Goal: Information Seeking & Learning: Find specific fact

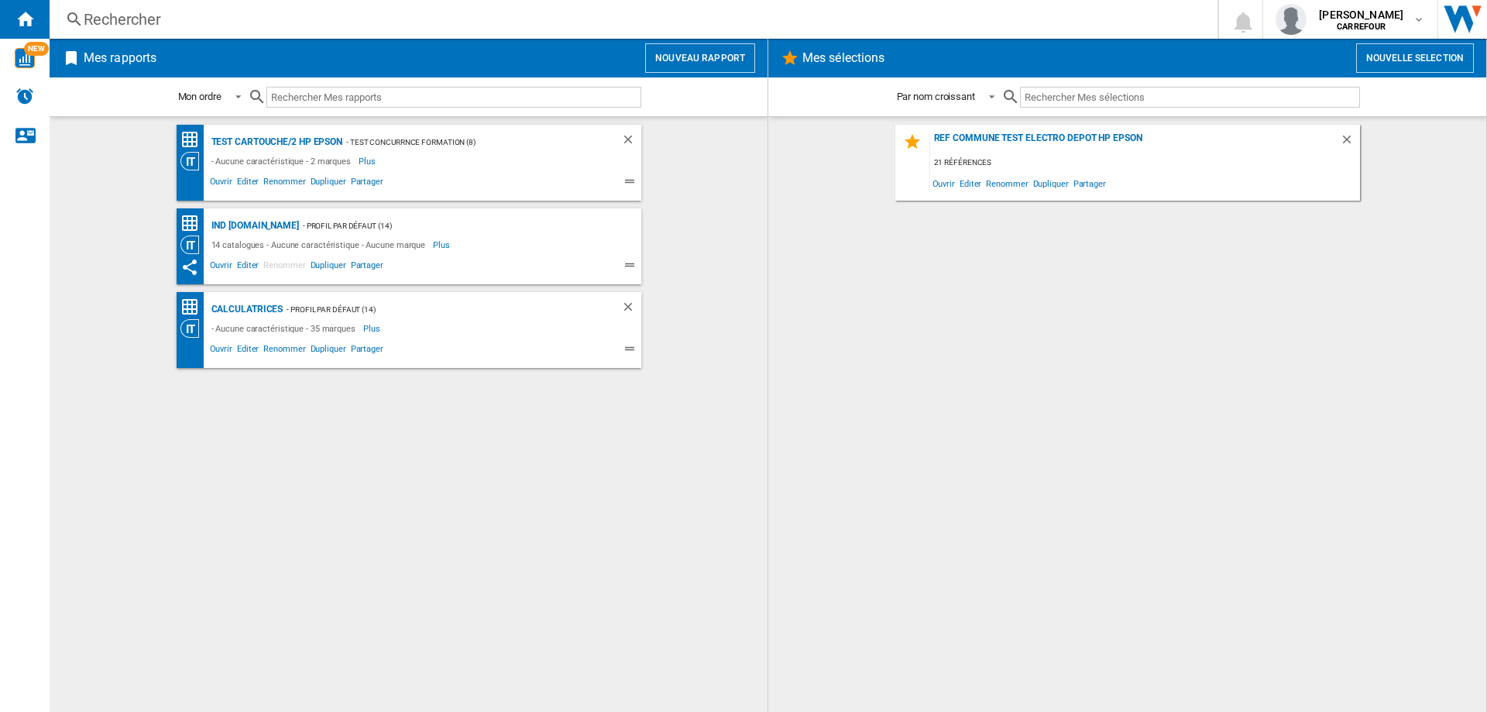
click at [323, 15] on div "Rechercher" at bounding box center [630, 20] width 1093 height 22
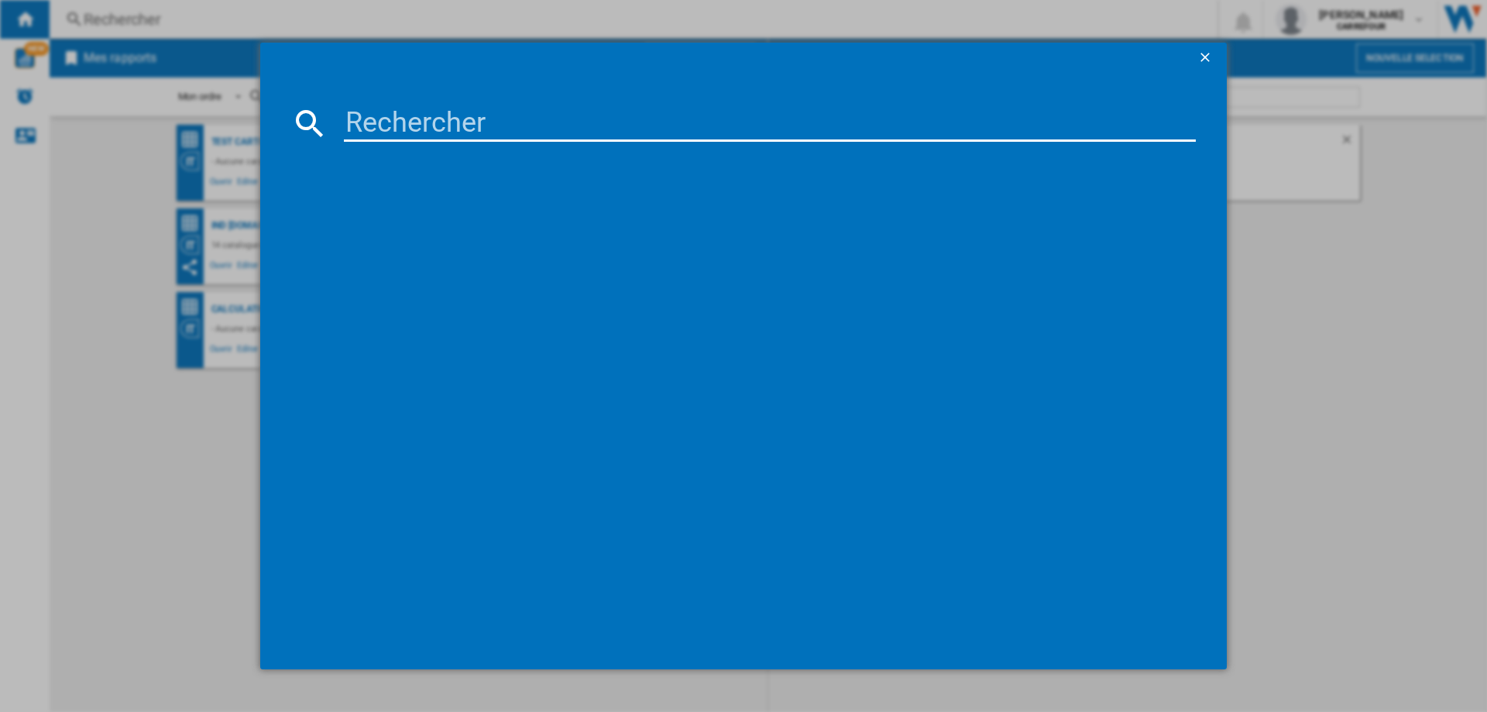
click at [448, 121] on input at bounding box center [770, 123] width 852 height 37
paste input "8710103904014"
type input "8710103904014"
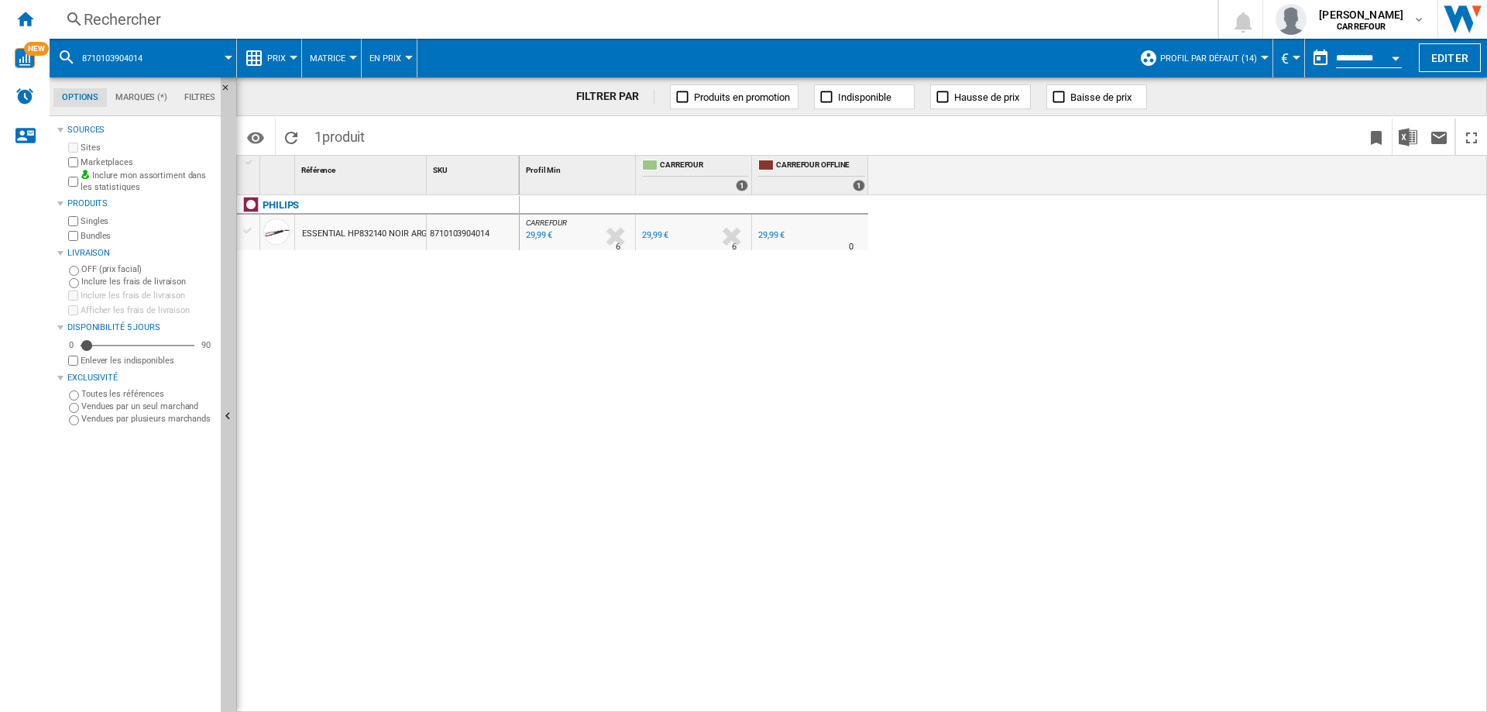
drag, startPoint x: 600, startPoint y: 474, endPoint x: 510, endPoint y: 486, distance: 91.4
click at [600, 474] on div "CARREFOUR : FR CARREFOUR 0.0 % 29,99 € % N/A 6 CARREFOUR : FR CARREFOUR FR CARR…" at bounding box center [1004, 453] width 968 height 517
click at [582, 353] on div "CARREFOUR : FR CARREFOUR 0.0 % 29,99 € % N/A 6 CARREFOUR : FR CARREFOUR FR CARR…" at bounding box center [1004, 453] width 968 height 517
click at [298, 21] on div "Rechercher" at bounding box center [630, 20] width 1093 height 22
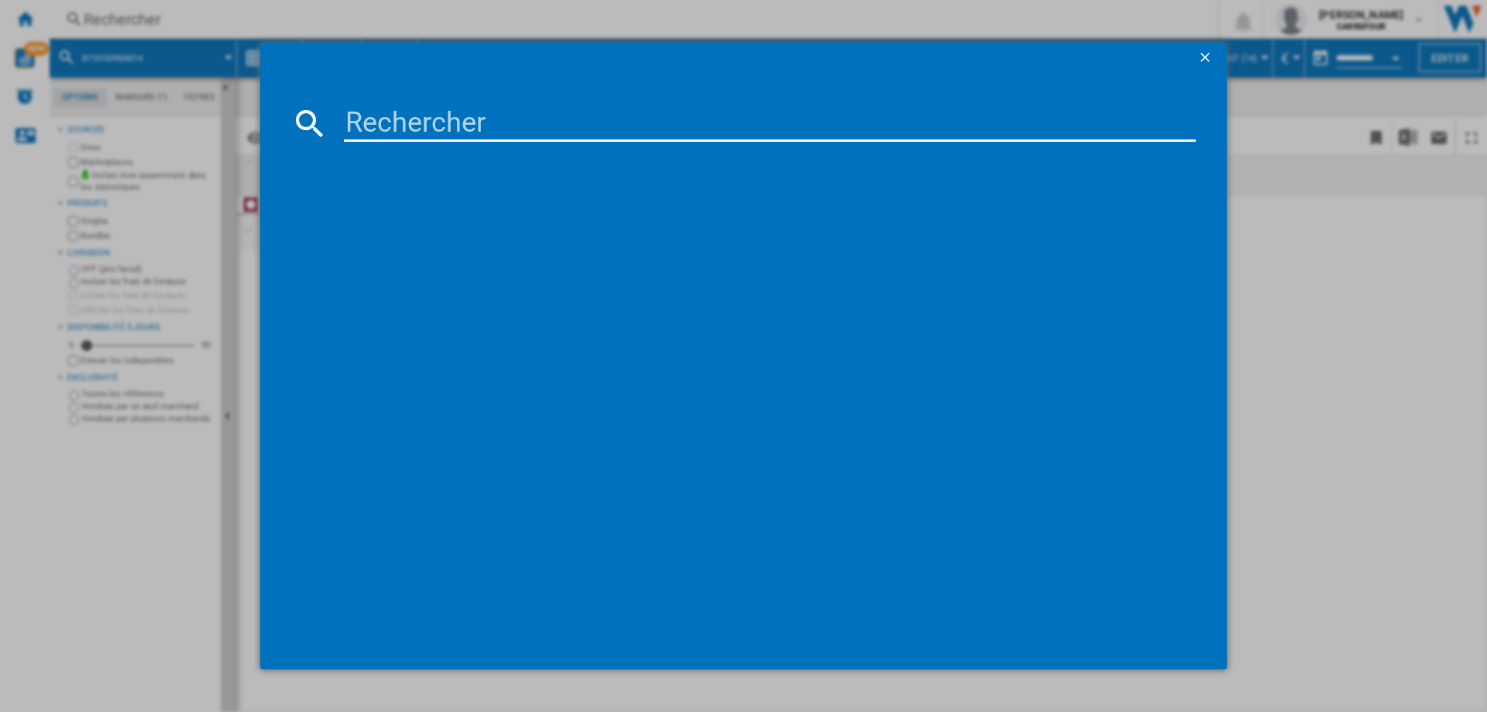
type input "8710103904014"
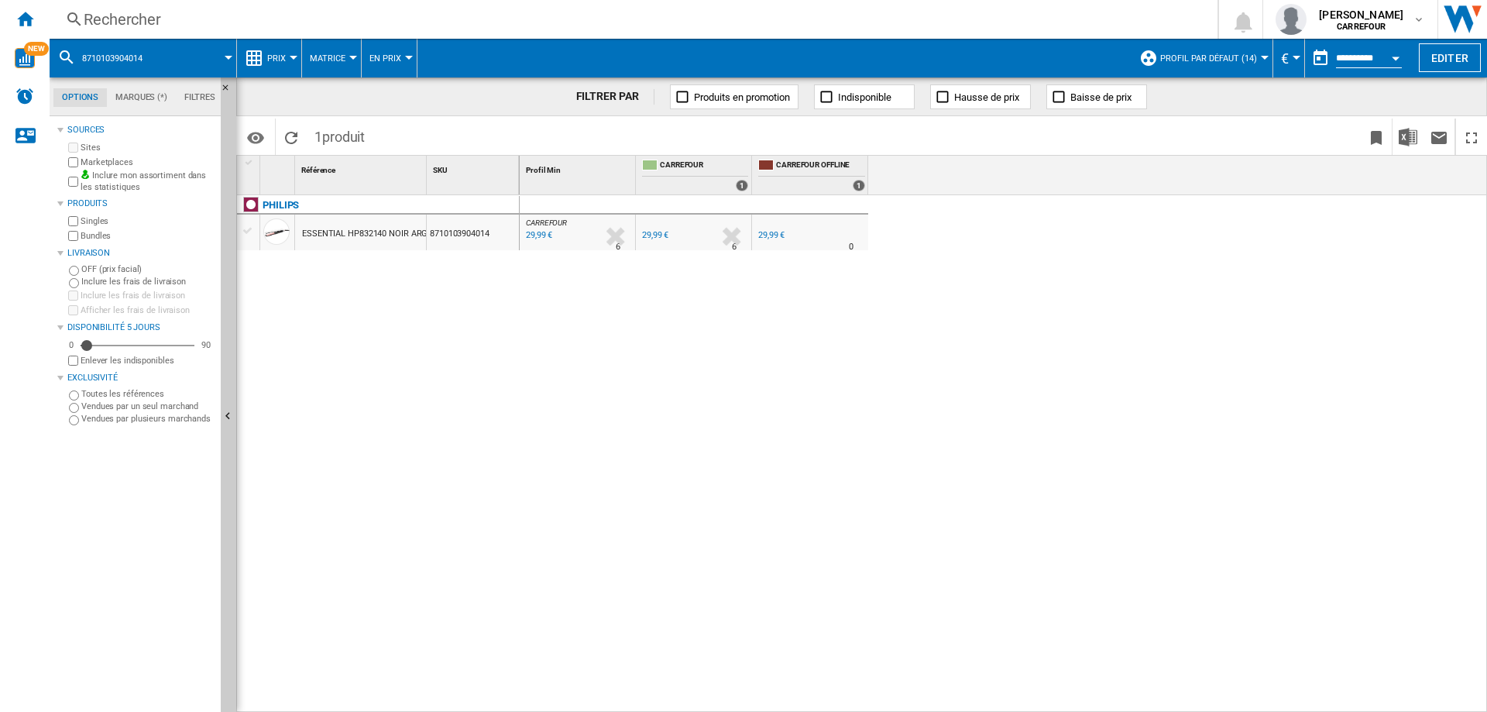
click at [355, 12] on div "Rechercher" at bounding box center [630, 20] width 1093 height 22
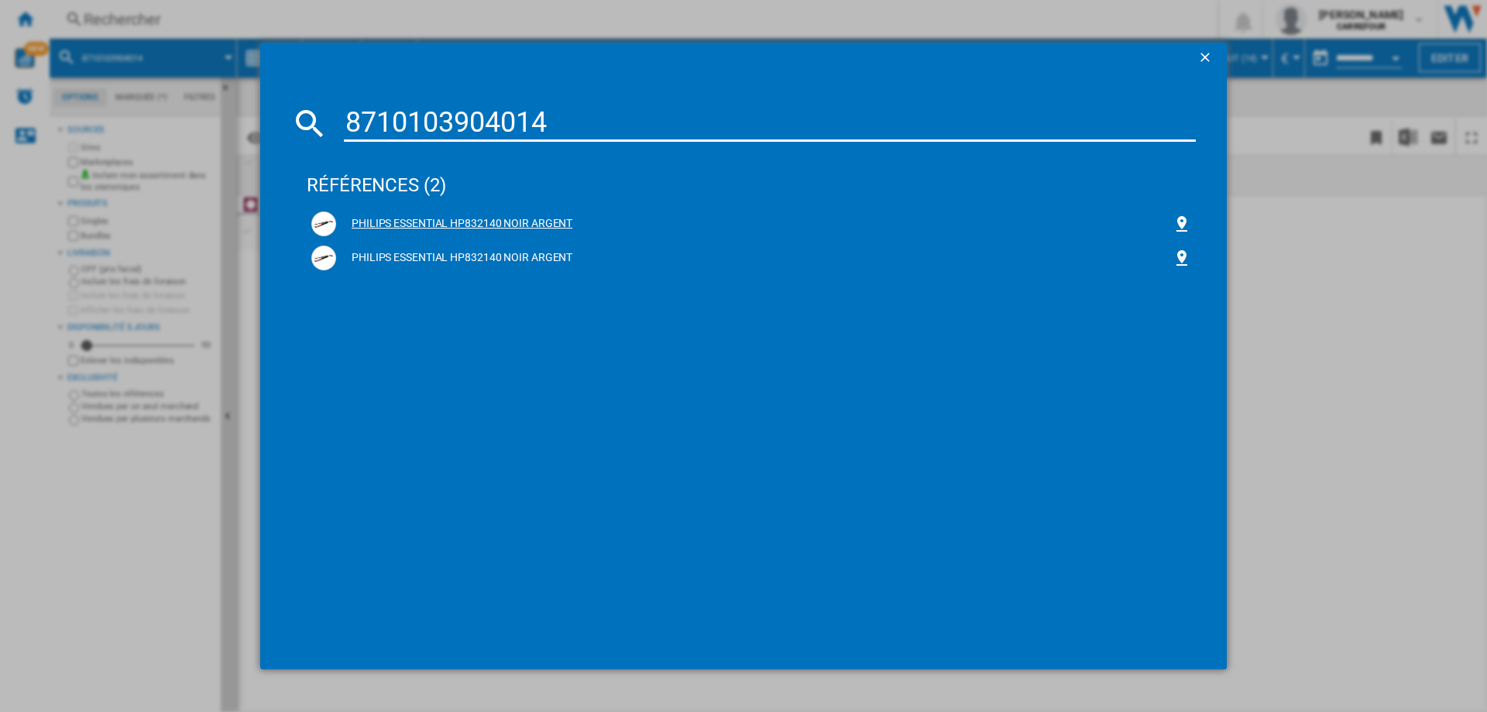
type input "8710103904014"
click at [486, 218] on div "PHILIPS ESSENTIAL HP832140 NOIR ARGENT" at bounding box center [754, 223] width 836 height 15
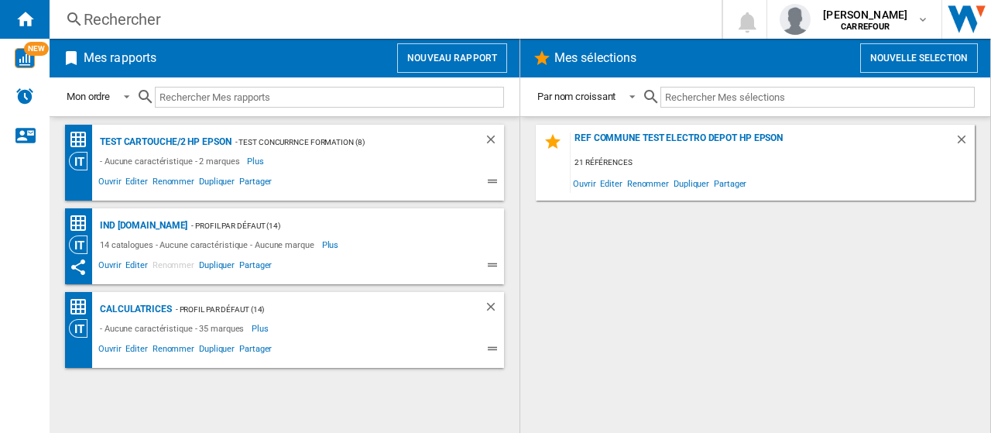
click at [184, 9] on div "Rechercher" at bounding box center [383, 20] width 598 height 22
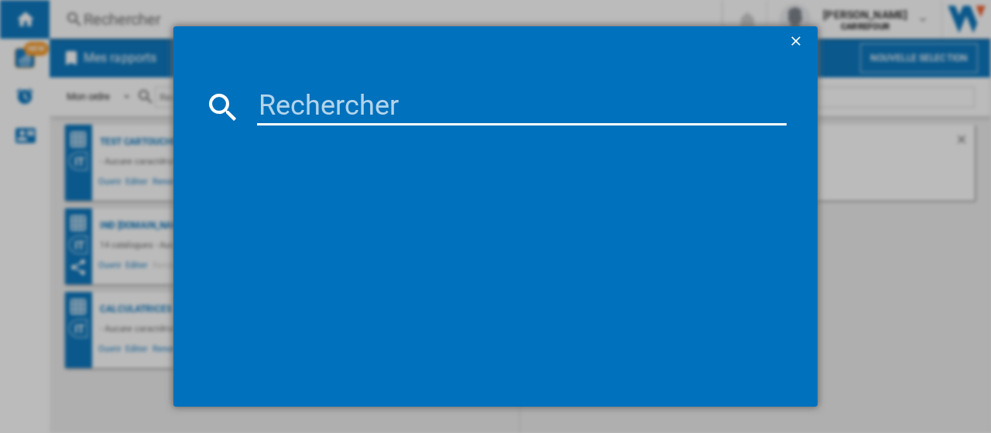
click at [352, 103] on input at bounding box center [522, 106] width 530 height 37
paste input "8806095360836"
type input "8806095360836"
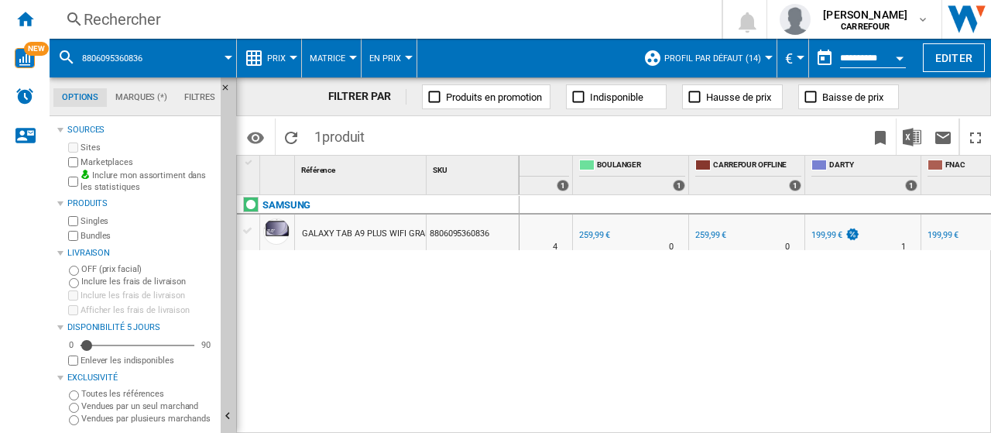
scroll to position [0, 457]
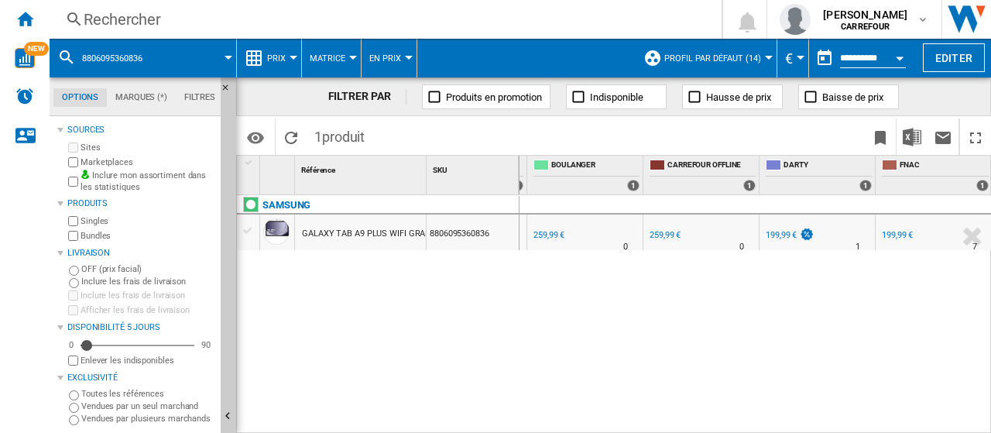
click at [784, 239] on div "199,99 €" at bounding box center [781, 235] width 31 height 10
click at [870, 219] on div "FR DARTY" at bounding box center [817, 222] width 109 height 9
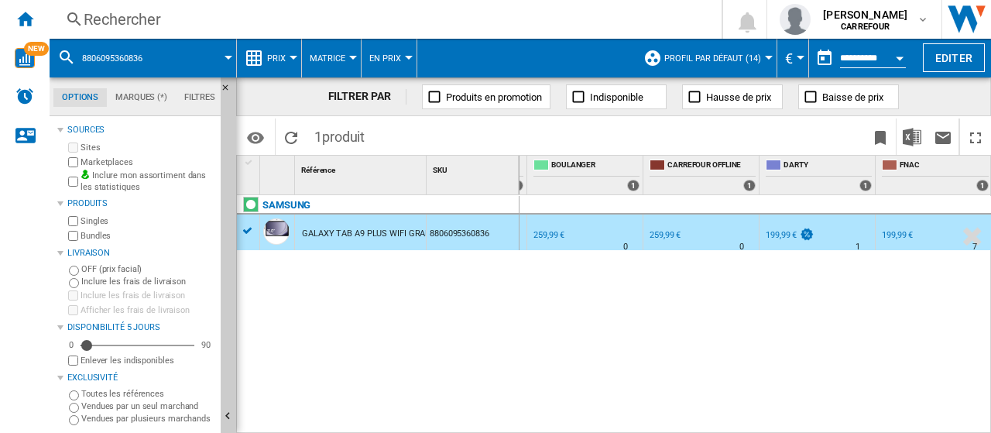
click at [883, 228] on div "199,99 €" at bounding box center [896, 235] width 33 height 15
click at [177, 9] on div "Rechercher" at bounding box center [383, 20] width 598 height 22
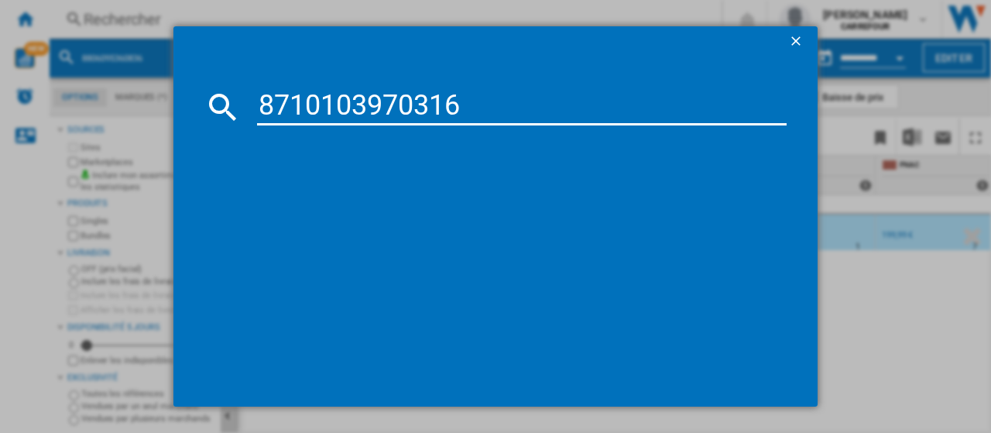
type input "8710103970316"
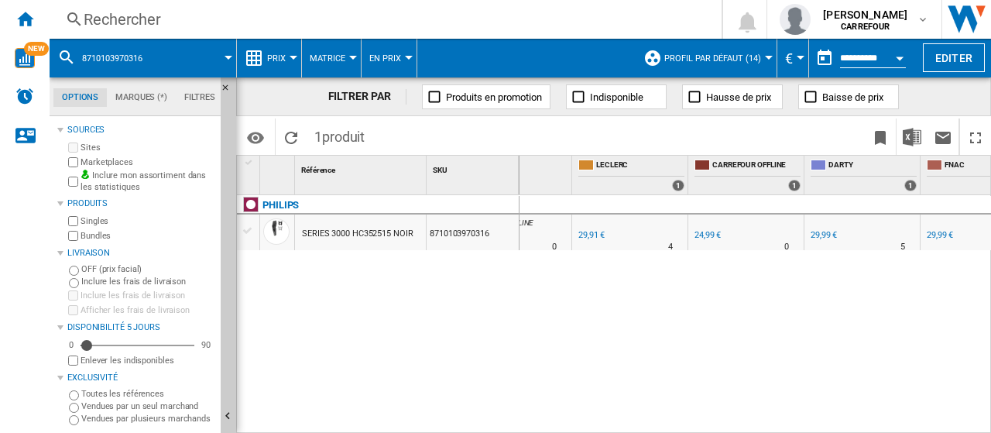
scroll to position [0, 108]
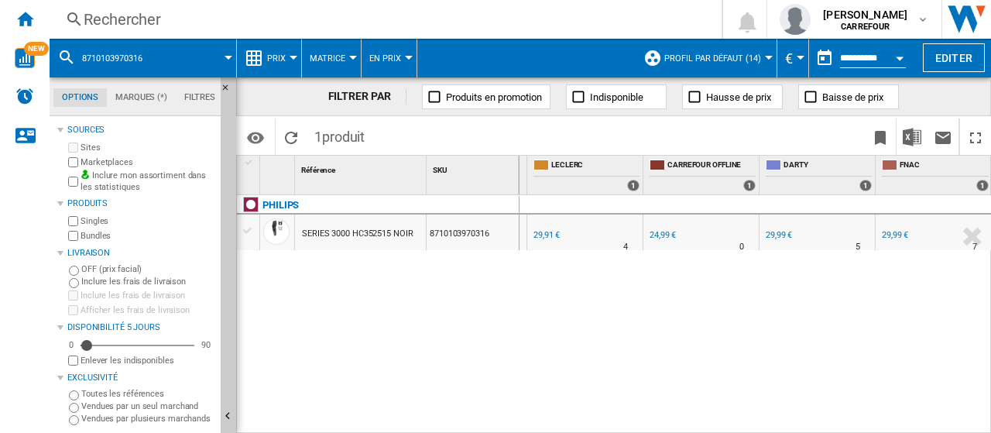
click at [300, 19] on div "Rechercher" at bounding box center [383, 20] width 598 height 22
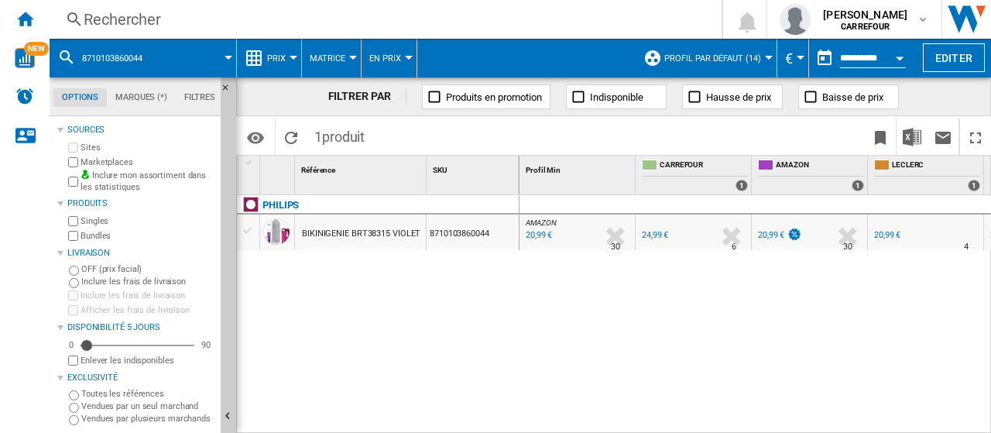
click at [260, 24] on div "Rechercher" at bounding box center [383, 20] width 598 height 22
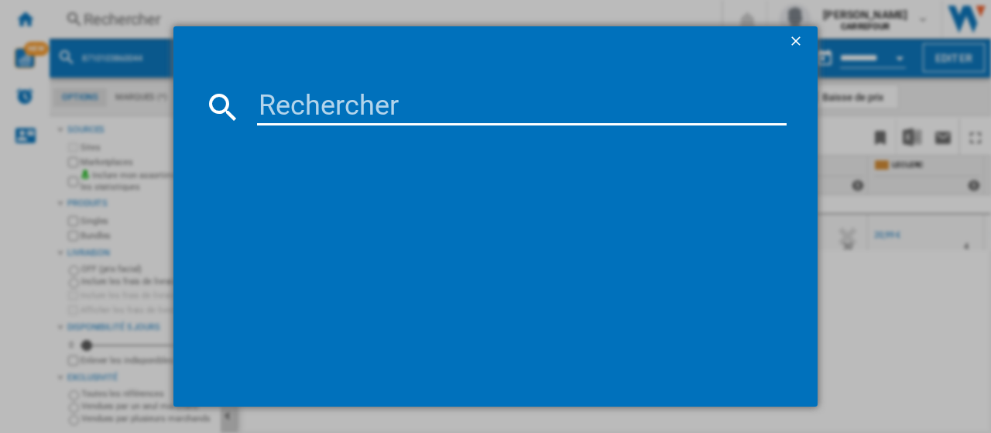
type input "8710103805595"
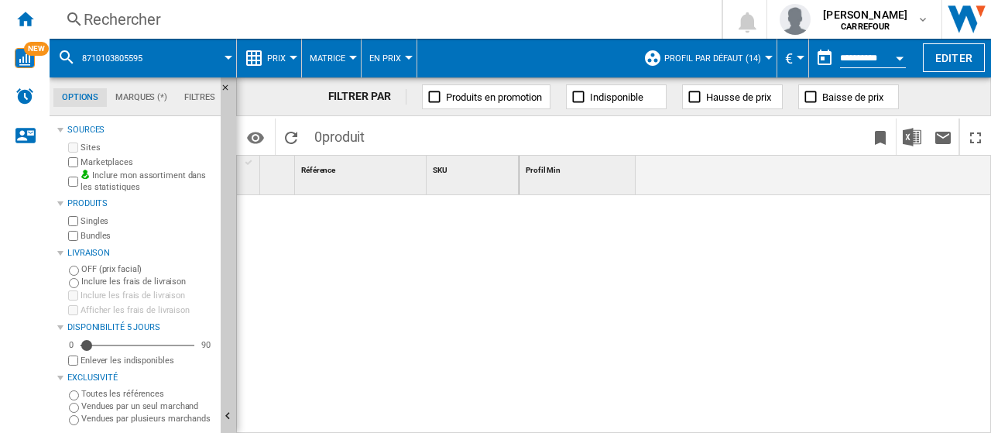
click at [132, 21] on div "Rechercher" at bounding box center [383, 20] width 598 height 22
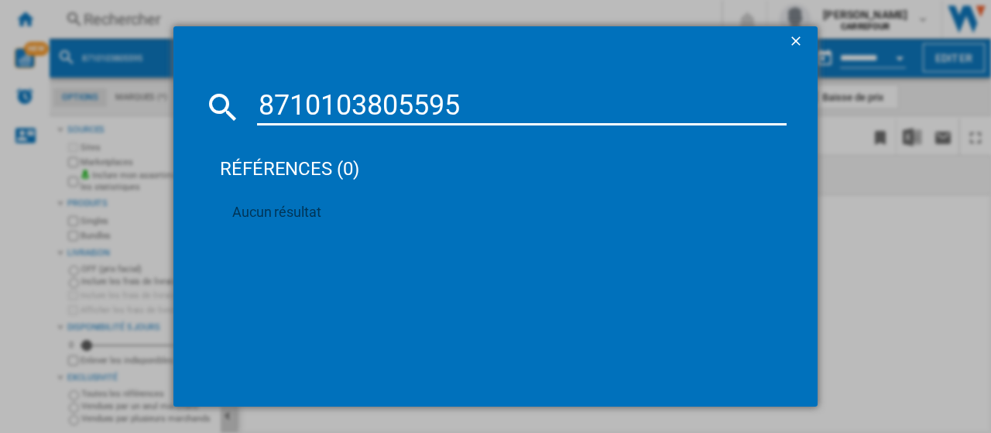
drag, startPoint x: 347, startPoint y: 98, endPoint x: 412, endPoint y: 122, distance: 69.3
click at [227, 93] on div "8710103805595" at bounding box center [495, 106] width 582 height 37
paste input "970316"
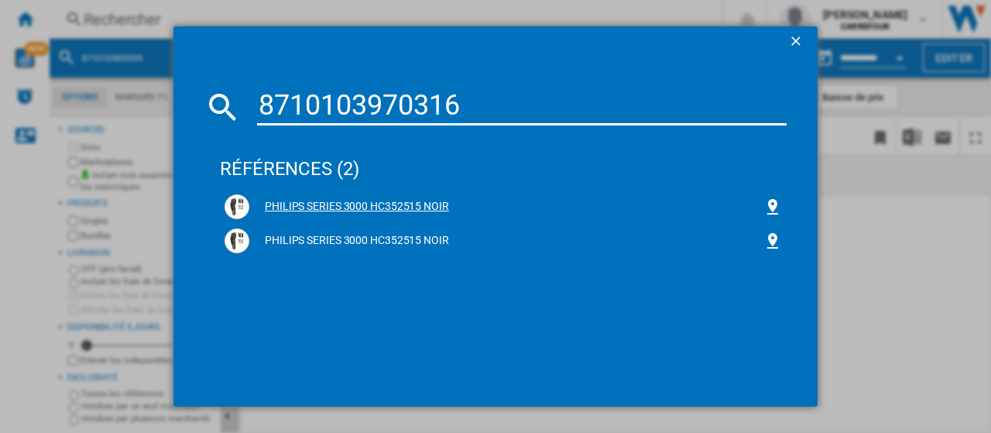
type input "8710103970316"
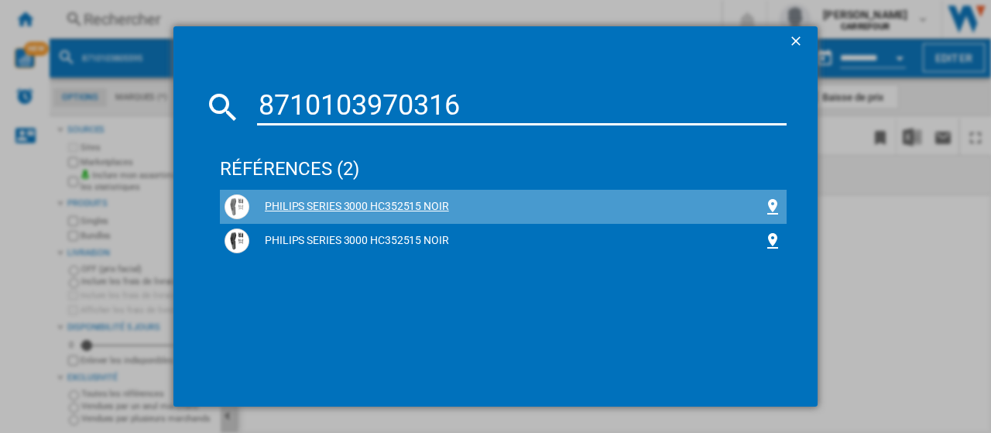
click at [394, 199] on div "PHILIPS SERIES 3000 HC352515 NOIR" at bounding box center [506, 206] width 514 height 15
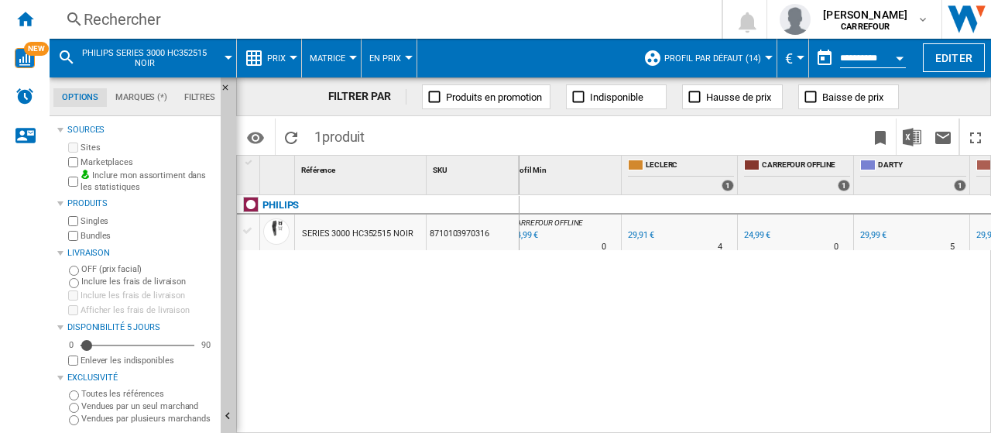
scroll to position [0, 23]
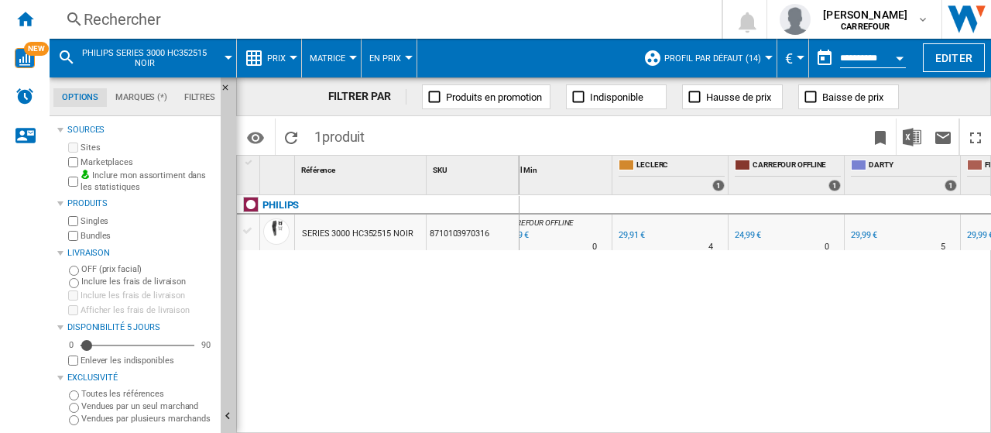
click at [194, 23] on div "Rechercher" at bounding box center [383, 20] width 598 height 22
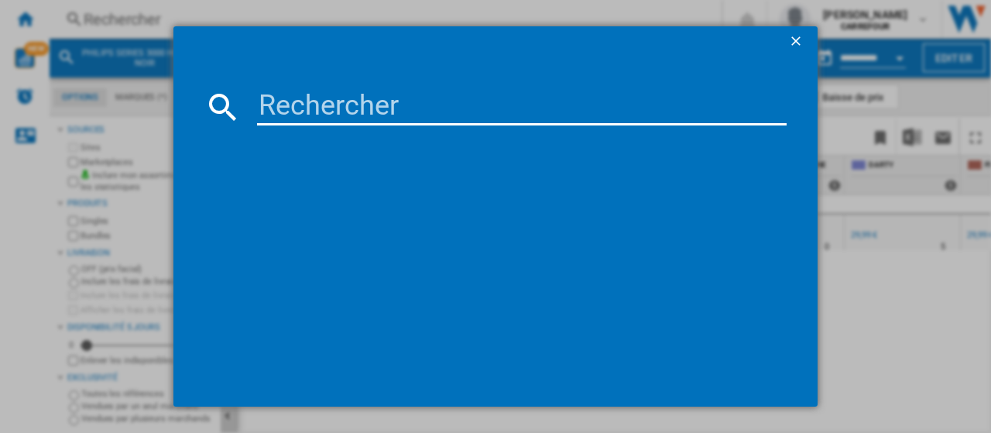
type input "8710103860044"
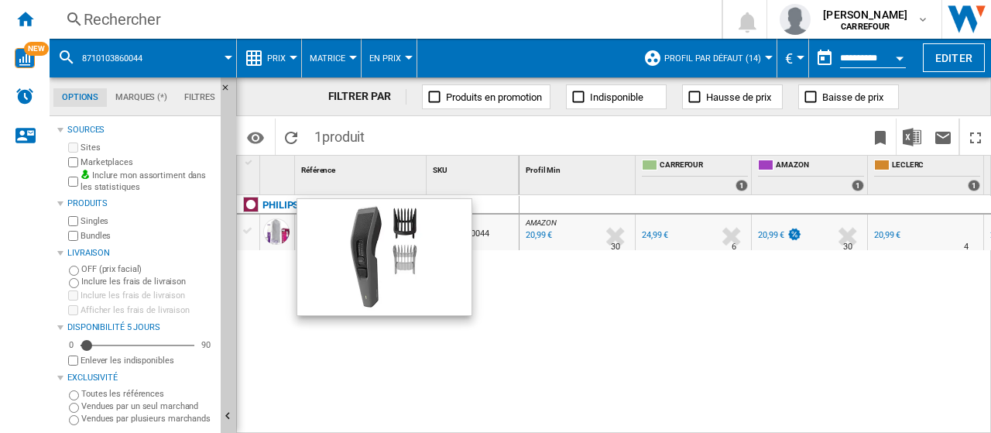
click at [203, 17] on div "Rechercher" at bounding box center [383, 20] width 598 height 22
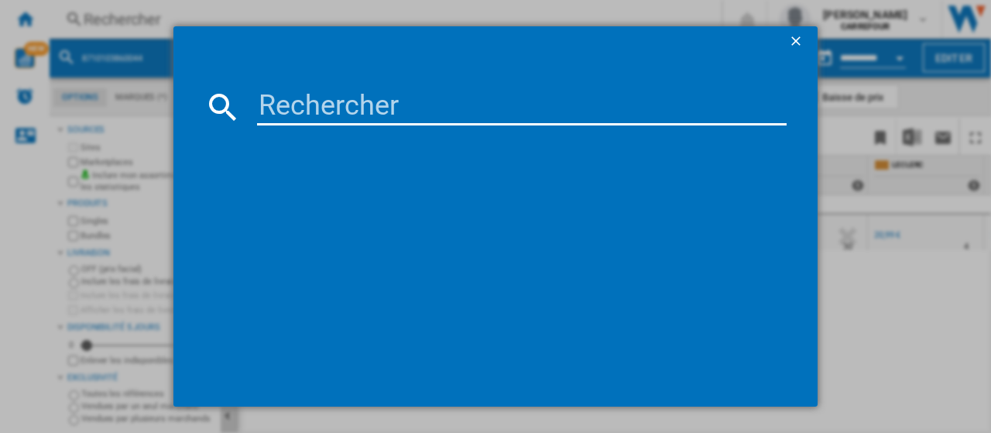
type input "8806095300511"
